Goal: Task Accomplishment & Management: Complete application form

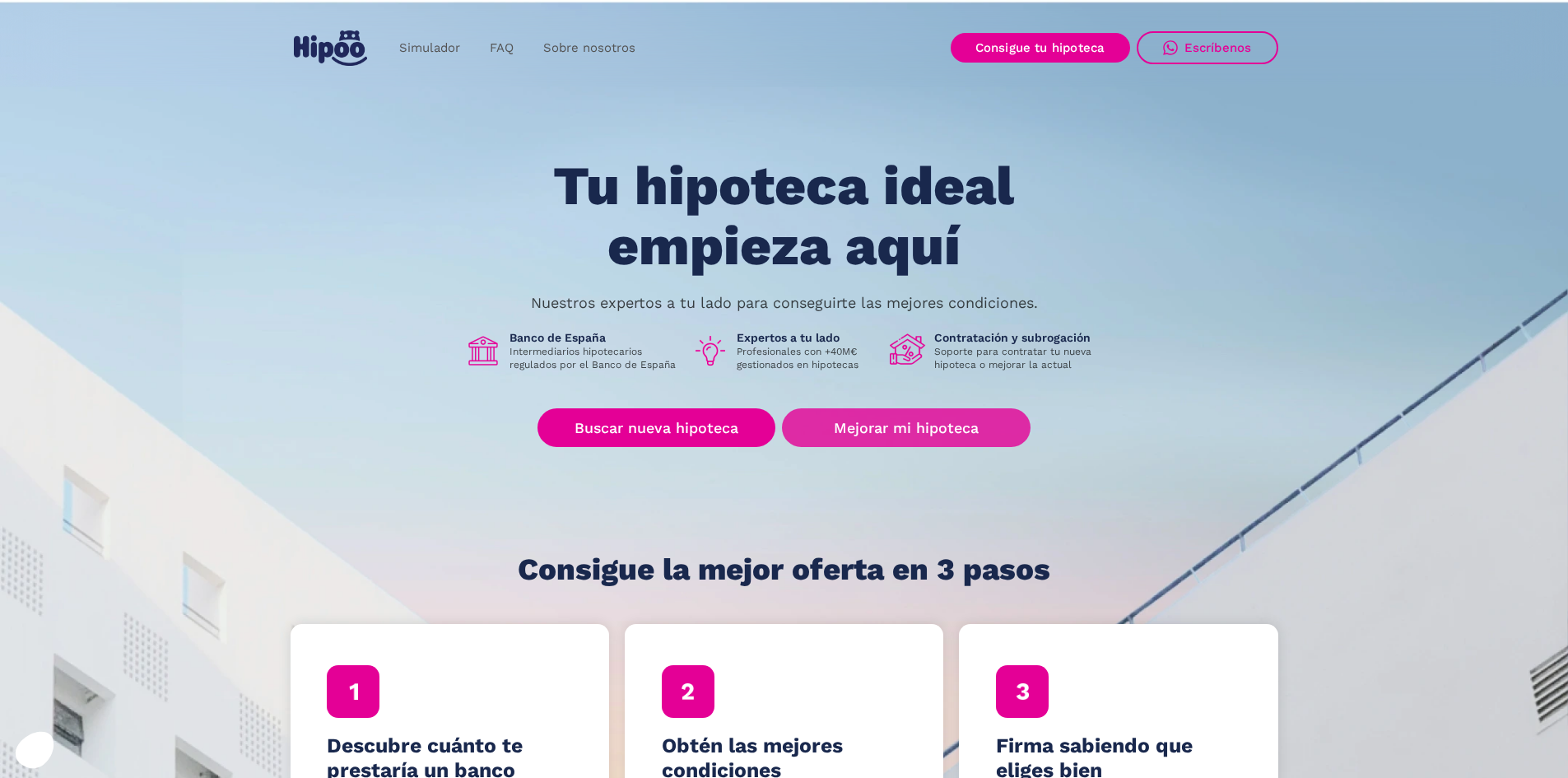
click at [930, 427] on link "Mejorar mi hipoteca" at bounding box center [906, 427] width 247 height 39
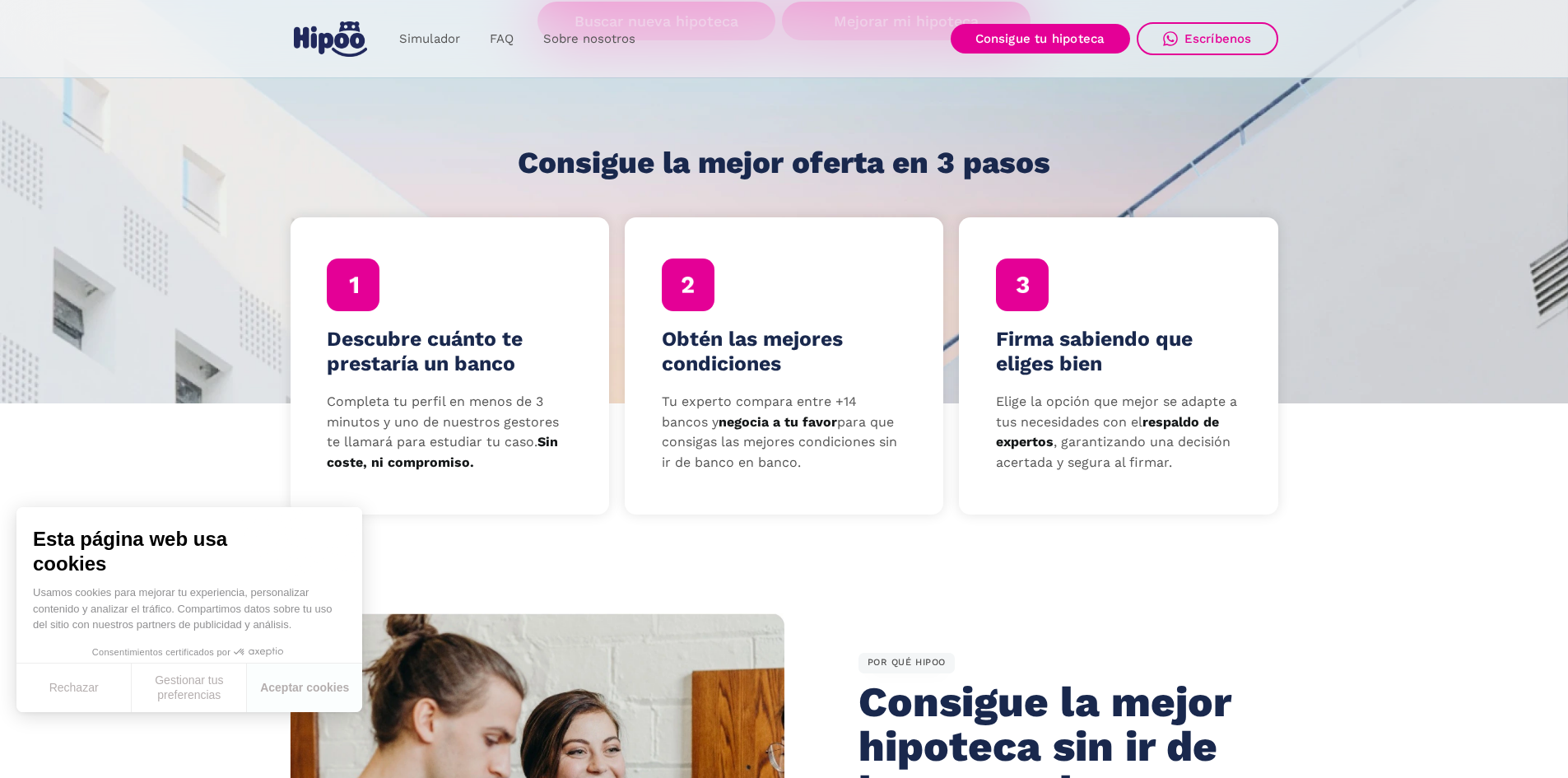
scroll to position [412, 0]
